Goal: Obtain resource: Download file/media

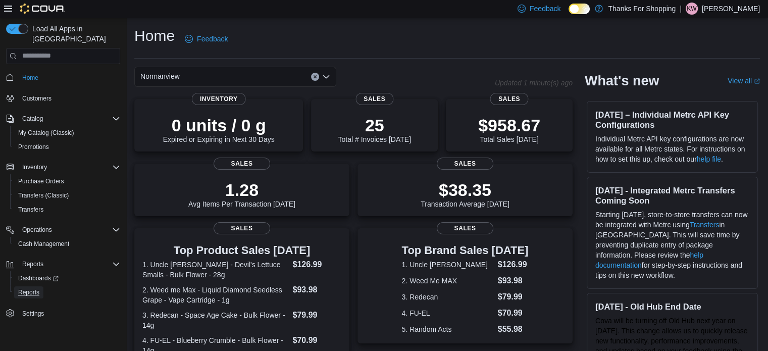
drag, startPoint x: 37, startPoint y: 283, endPoint x: 123, endPoint y: 247, distance: 93.0
click at [37, 288] on span "Reports" at bounding box center [28, 292] width 21 height 8
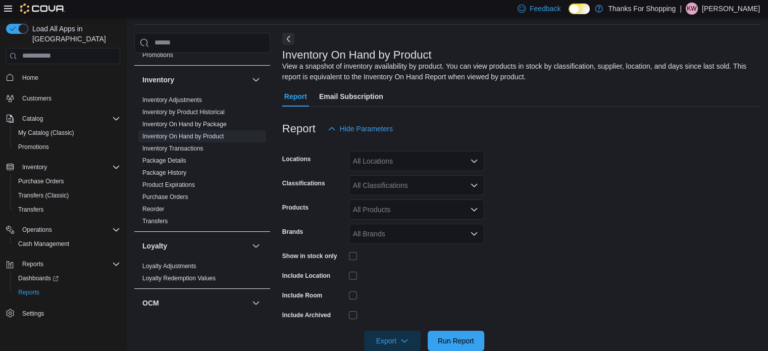
scroll to position [202, 0]
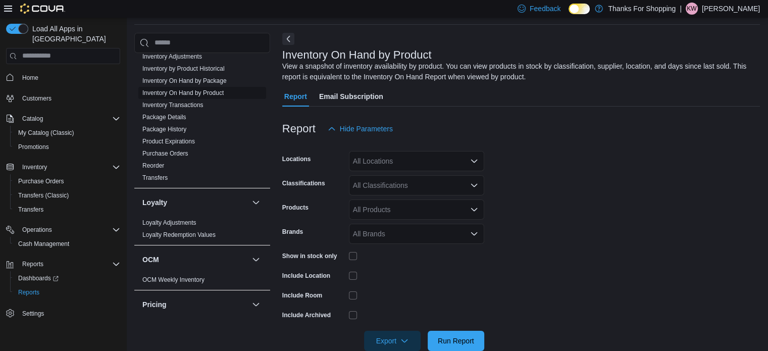
click at [186, 93] on link "Inventory On Hand by Product" at bounding box center [182, 92] width 81 height 7
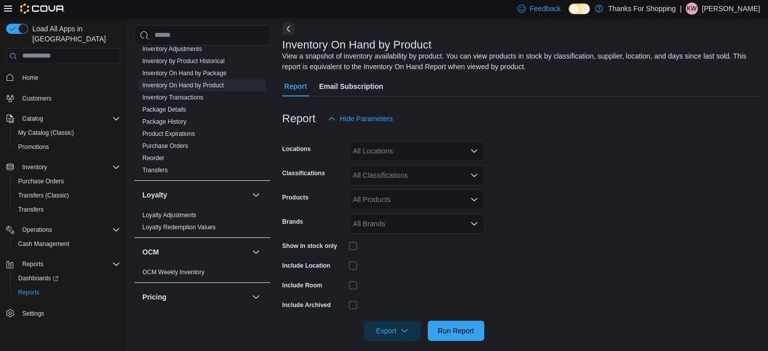
scroll to position [53, 0]
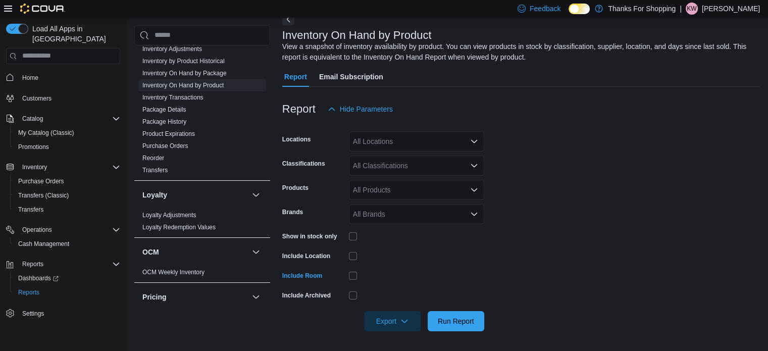
click at [440, 146] on div "All Locations" at bounding box center [416, 141] width 135 height 20
type input "**"
click at [390, 160] on span "Normanview" at bounding box center [395, 158] width 39 height 10
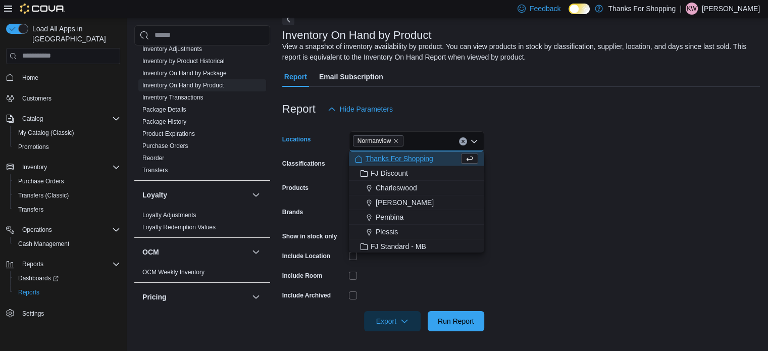
click at [608, 113] on div "Report Hide Parameters" at bounding box center [520, 109] width 477 height 20
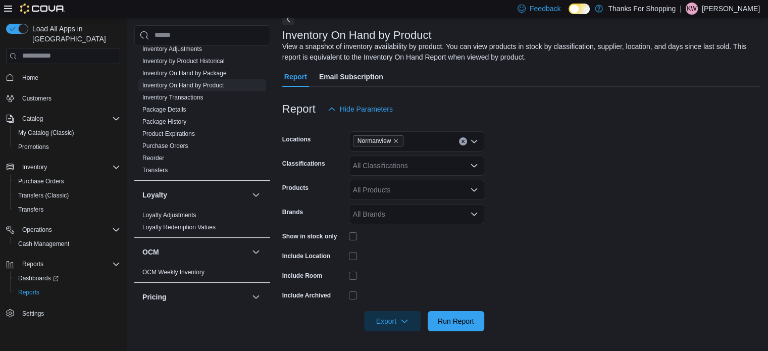
click at [449, 165] on div "All Classifications" at bounding box center [416, 165] width 135 height 20
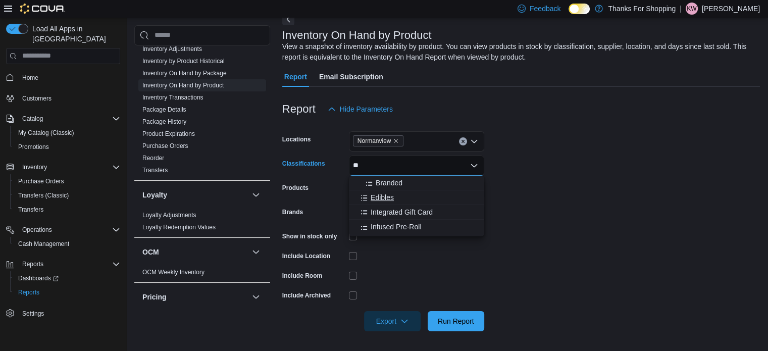
type input "**"
click at [387, 197] on span "Edibles" at bounding box center [381, 197] width 23 height 10
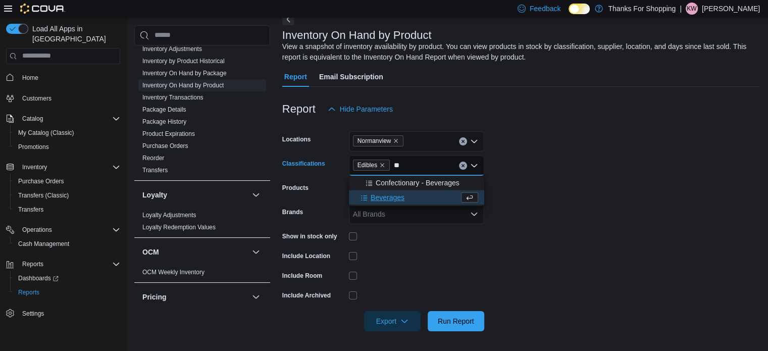
type input "**"
click at [381, 198] on span "Beverages" at bounding box center [387, 197] width 34 height 10
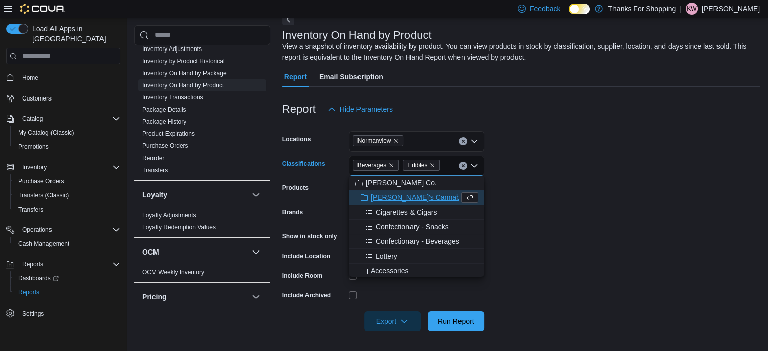
click at [541, 200] on form "Locations [GEOGRAPHIC_DATA] Classifications Beverages Edibles Combo box. Select…" at bounding box center [520, 225] width 477 height 212
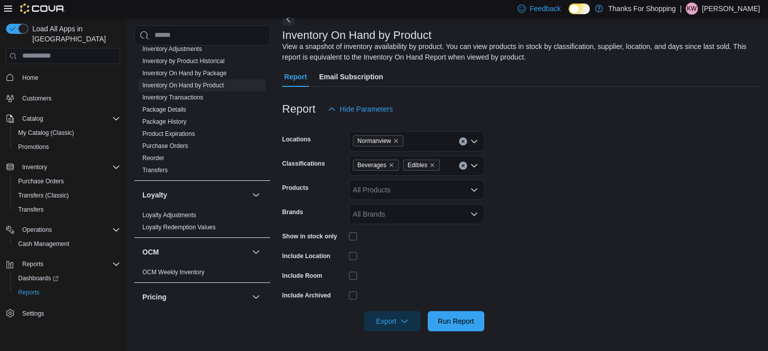
click at [559, 224] on form "Locations [GEOGRAPHIC_DATA] Classifications Beverages Edibles Products All Prod…" at bounding box center [520, 225] width 477 height 212
click at [397, 317] on span "Export" at bounding box center [392, 320] width 44 height 20
click at [400, 260] on span "Export to Excel" at bounding box center [393, 259] width 45 height 8
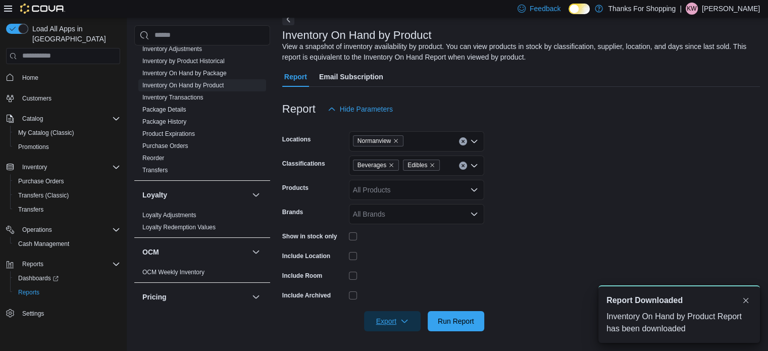
scroll to position [0, 0]
